Goal: Task Accomplishment & Management: Use online tool/utility

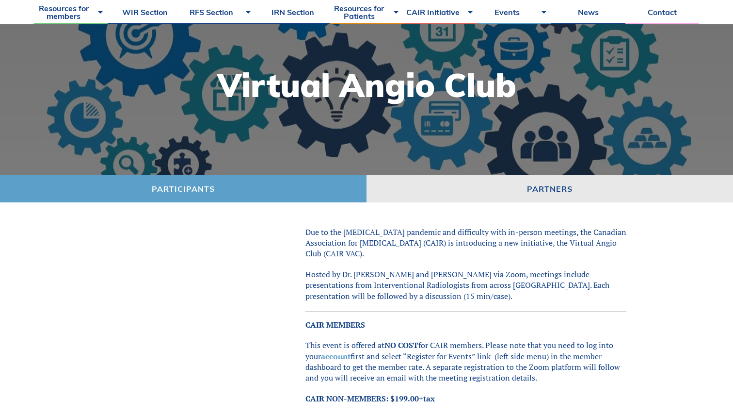
scroll to position [8, 0]
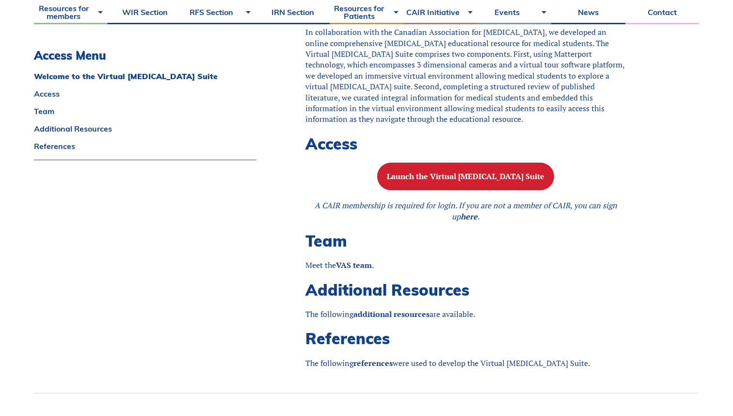
scroll to position [781, 0]
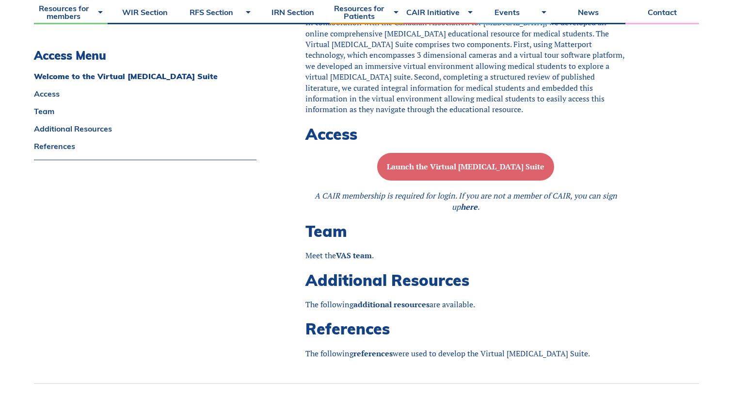
click at [472, 172] on b "Launch the Virtual [MEDICAL_DATA] Suite" at bounding box center [466, 166] width 158 height 11
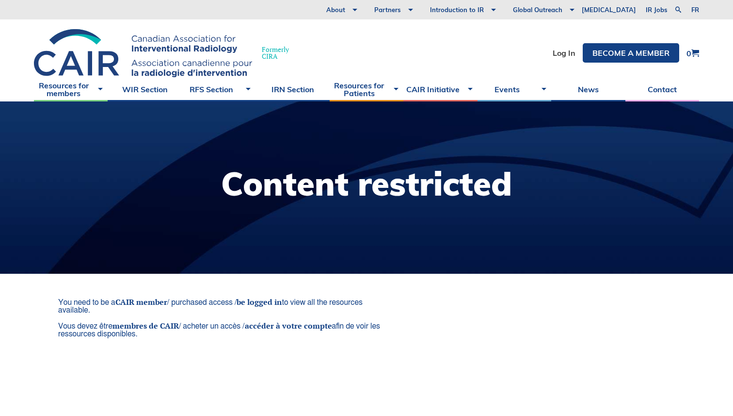
click at [569, 59] on li "Log In" at bounding box center [564, 52] width 23 height 19
click at [563, 54] on link "Log In" at bounding box center [564, 53] width 23 height 8
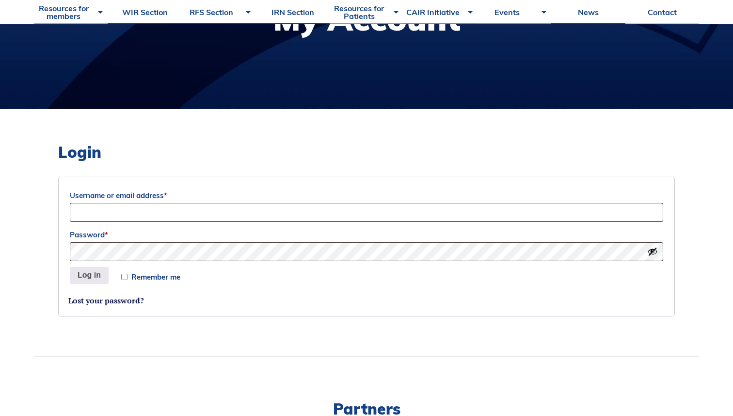
scroll to position [191, 0]
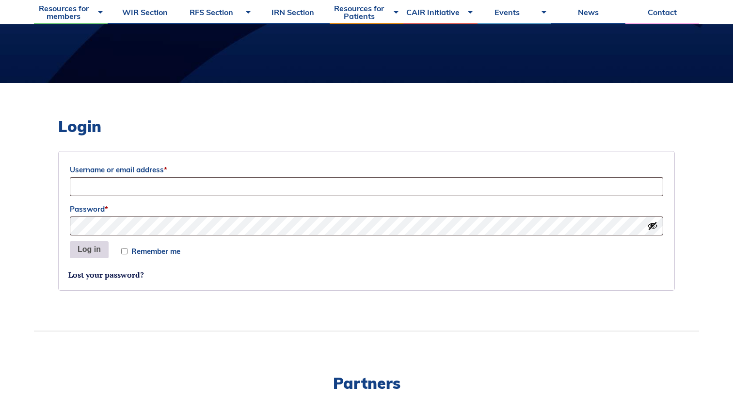
type input "rm.baker@mail.utoronto.ca"
click at [89, 255] on button "Log in" at bounding box center [89, 249] width 39 height 17
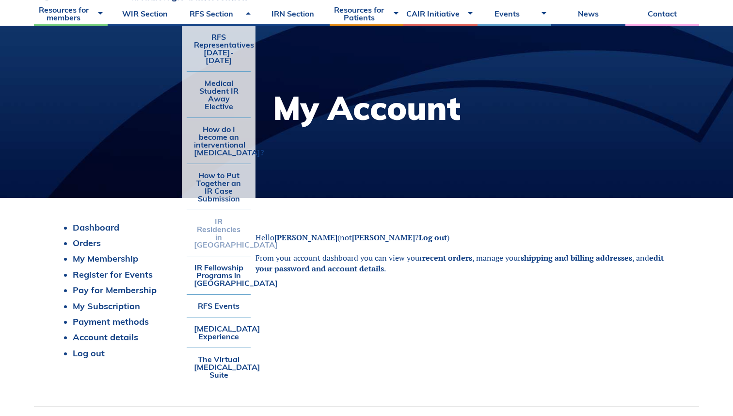
scroll to position [78, 0]
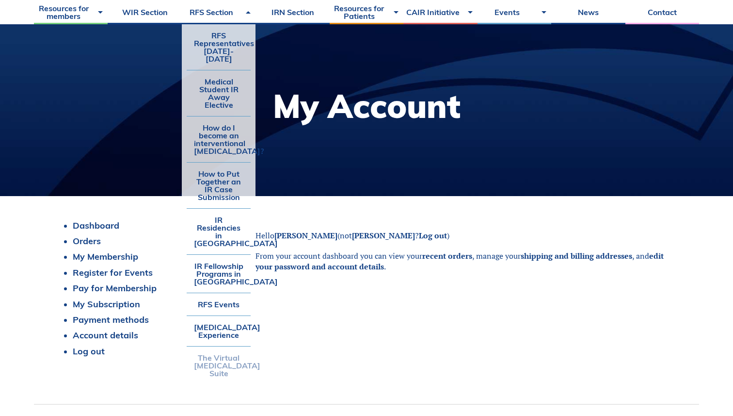
click at [223, 353] on link "The Virtual [MEDICAL_DATA] Suite" at bounding box center [219, 365] width 64 height 38
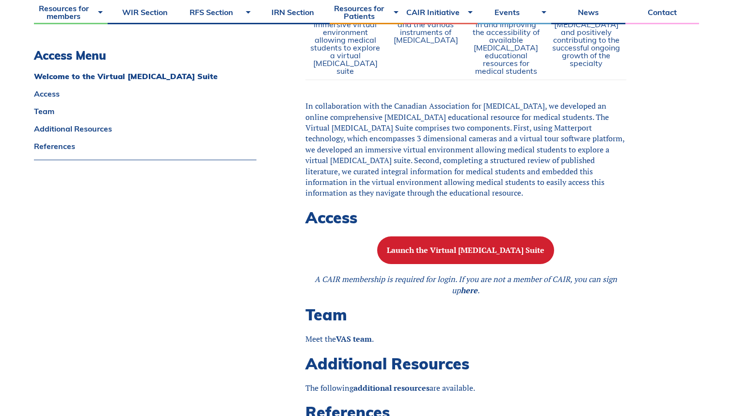
scroll to position [709, 0]
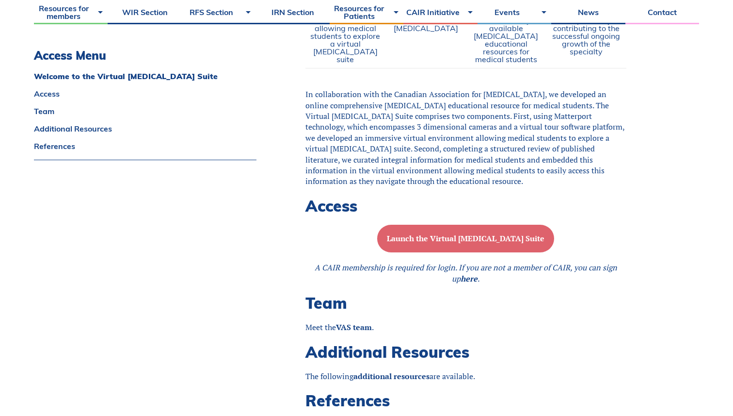
click at [461, 243] on b "Launch the Virtual [MEDICAL_DATA] Suite" at bounding box center [466, 238] width 158 height 11
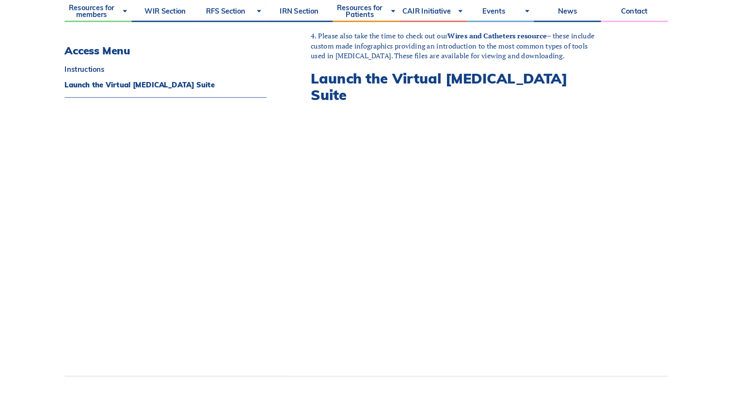
scroll to position [565, 0]
